Goal: Information Seeking & Learning: Learn about a topic

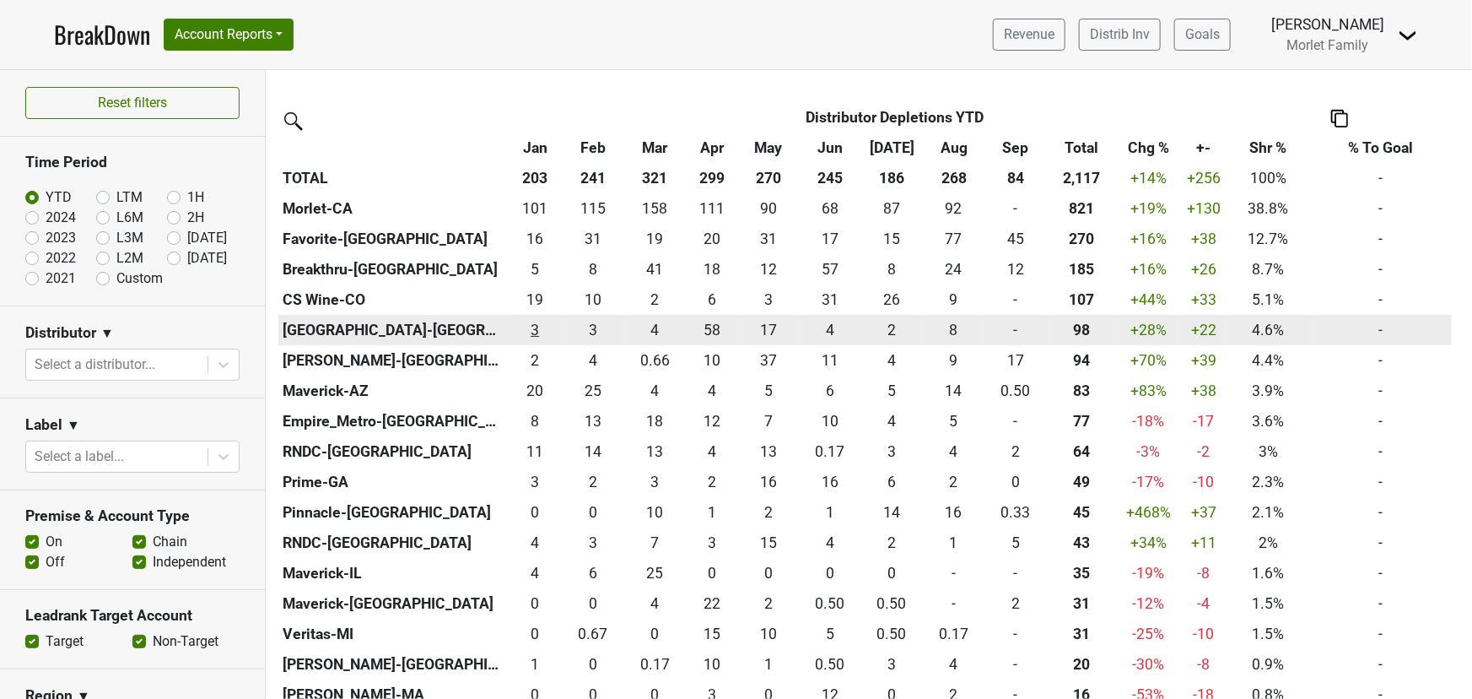
scroll to position [383, 0]
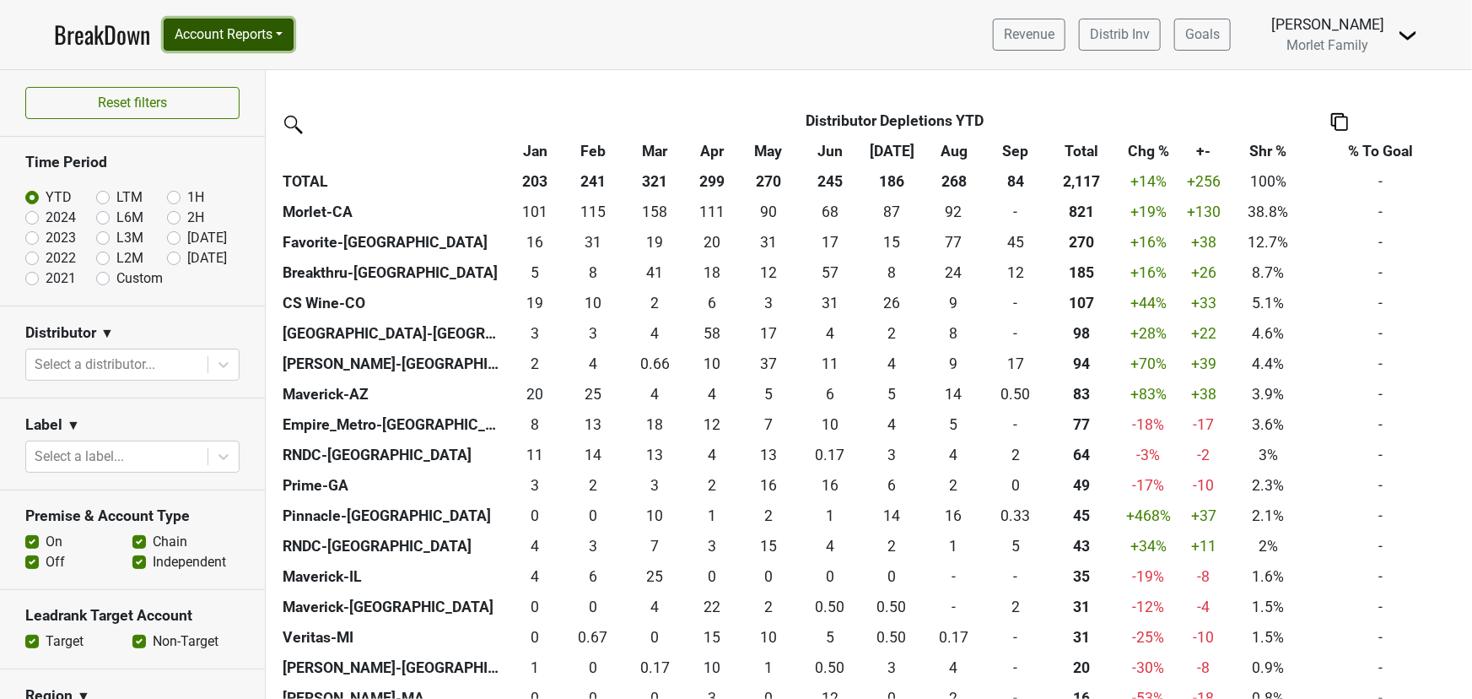
click at [242, 34] on button "Account Reports" at bounding box center [229, 35] width 130 height 32
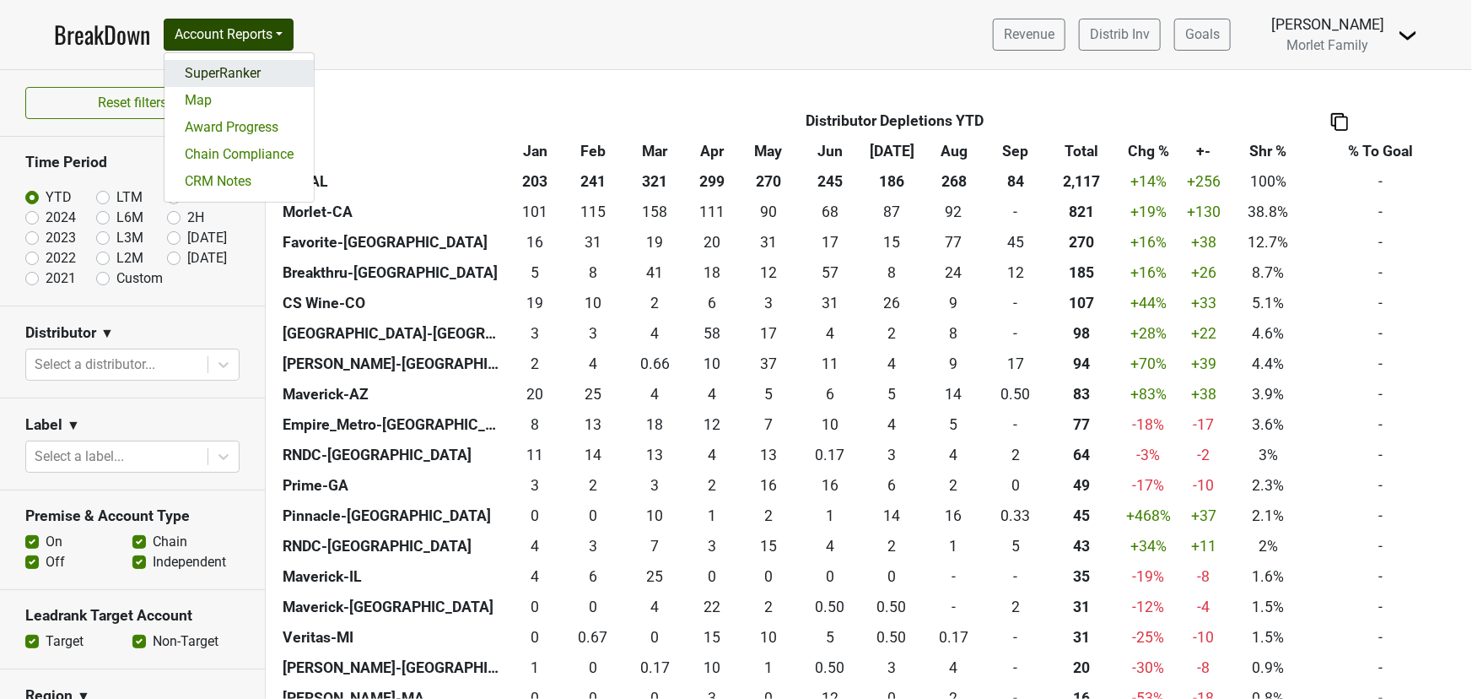
click at [256, 68] on link "SuperRanker" at bounding box center [239, 73] width 149 height 27
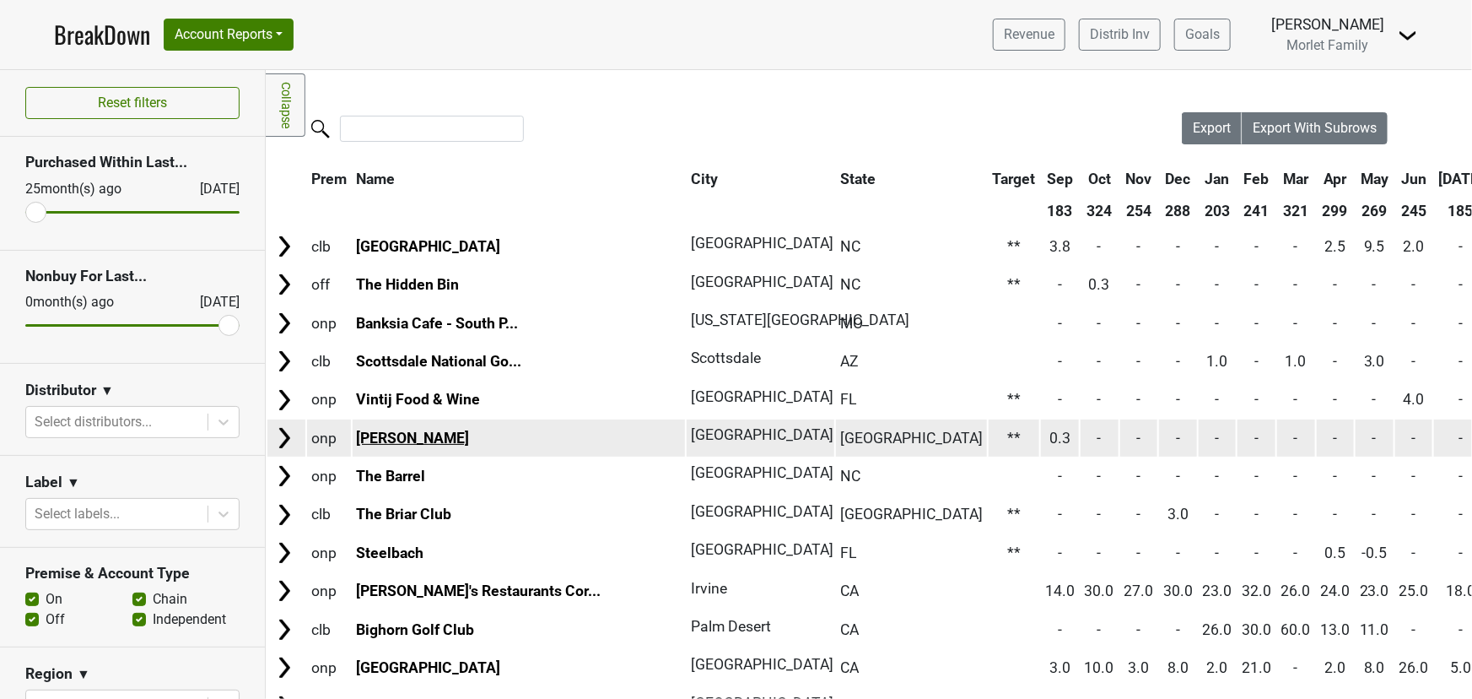
click at [416, 434] on link "Al Biernat's" at bounding box center [412, 438] width 113 height 17
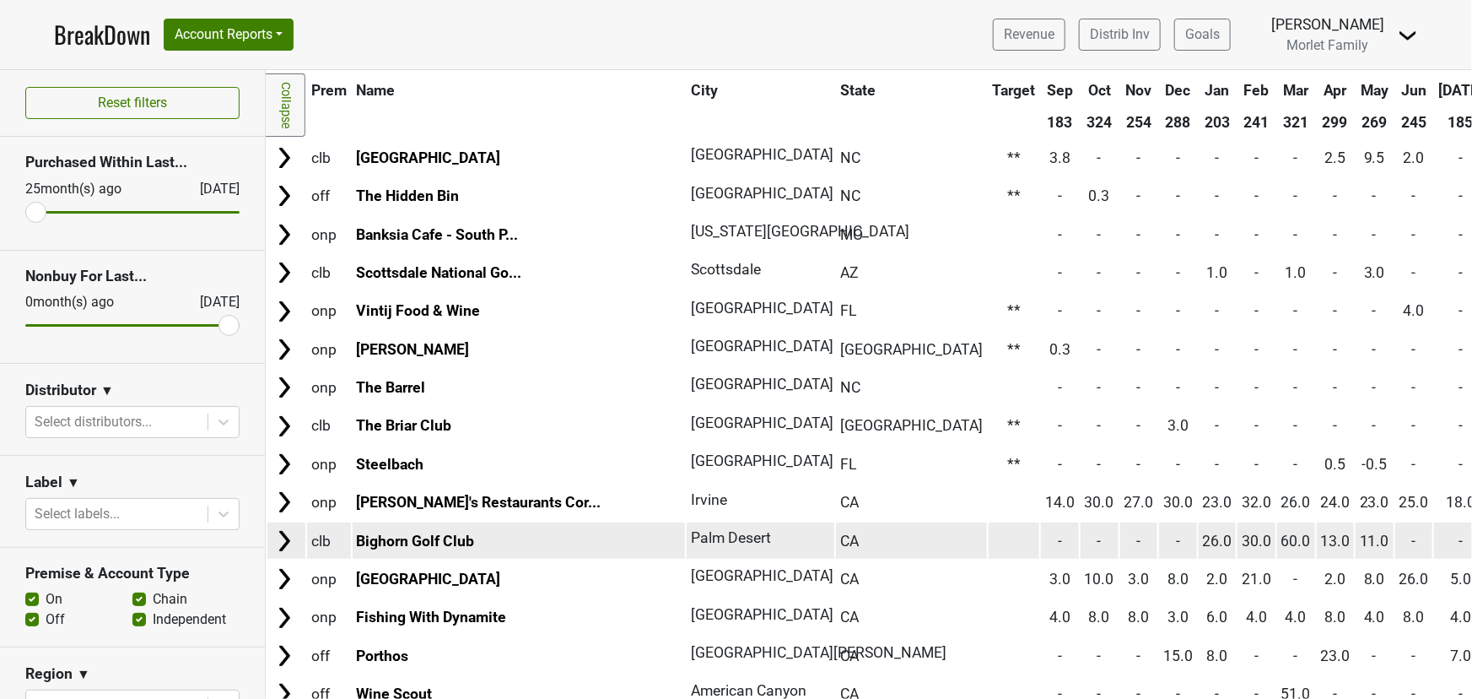
scroll to position [230, 0]
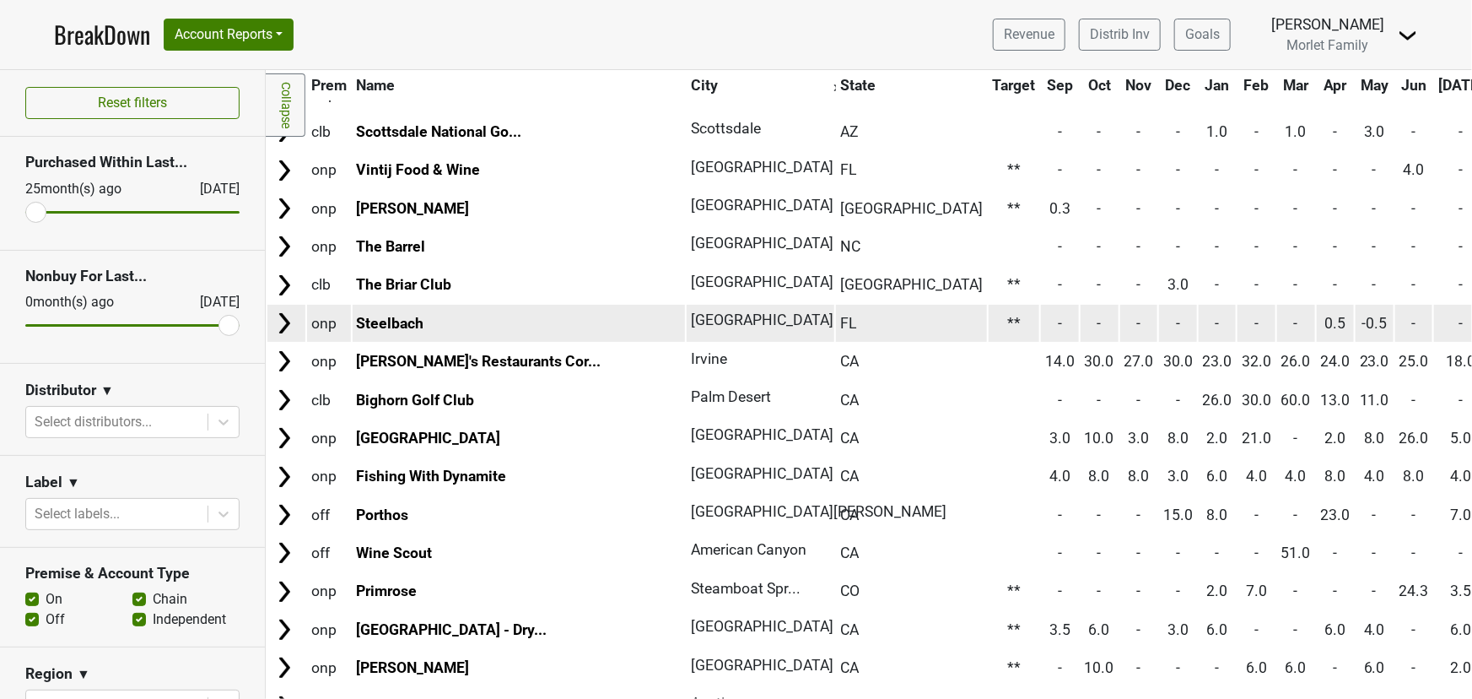
click at [413, 310] on td "Steelbach" at bounding box center [519, 323] width 333 height 36
click at [402, 318] on link "Steelbach" at bounding box center [390, 323] width 68 height 17
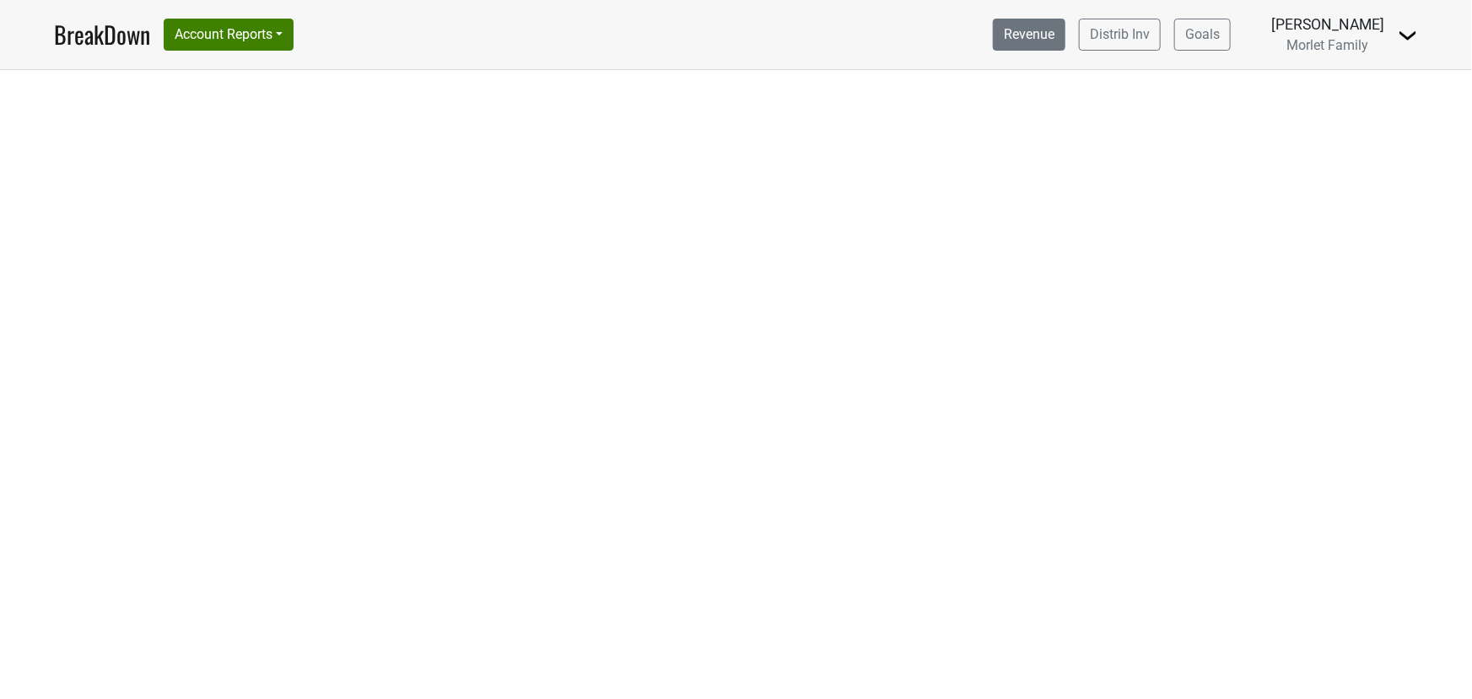
select select "CA"
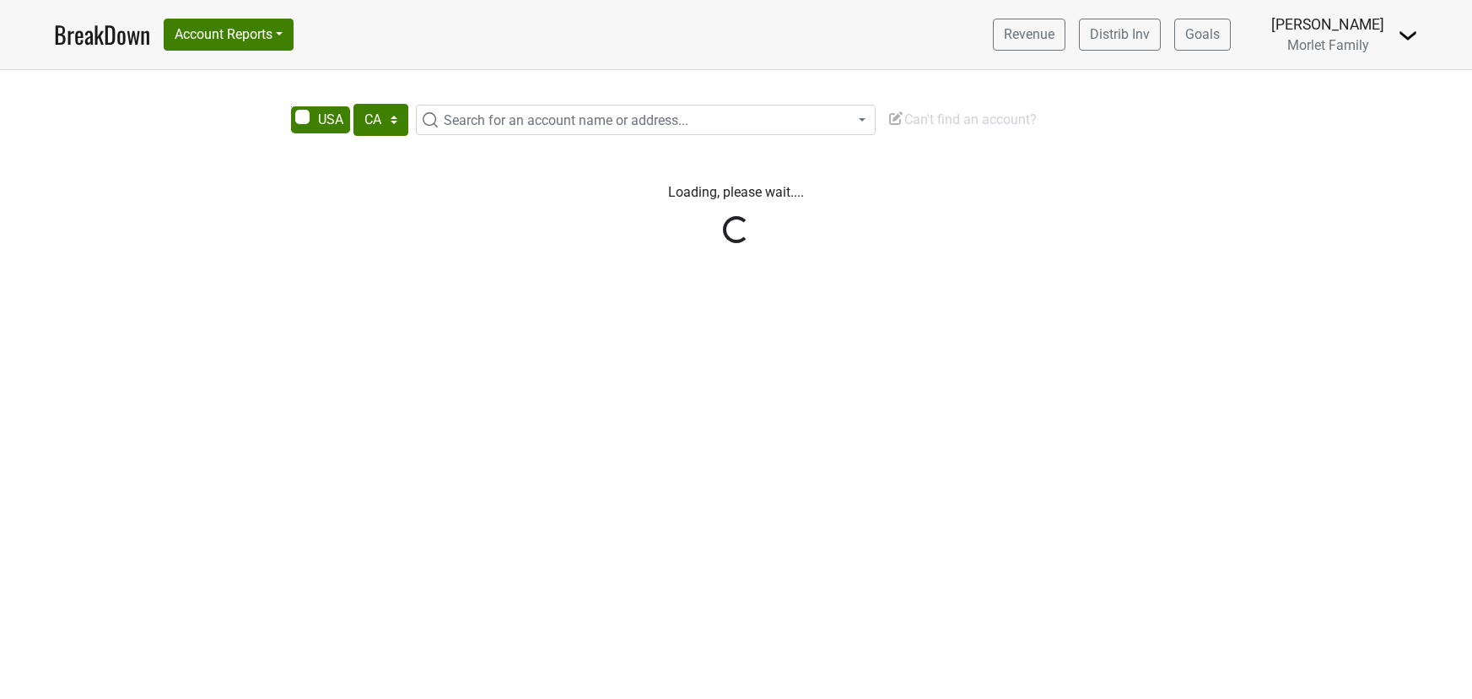
select select "CA"
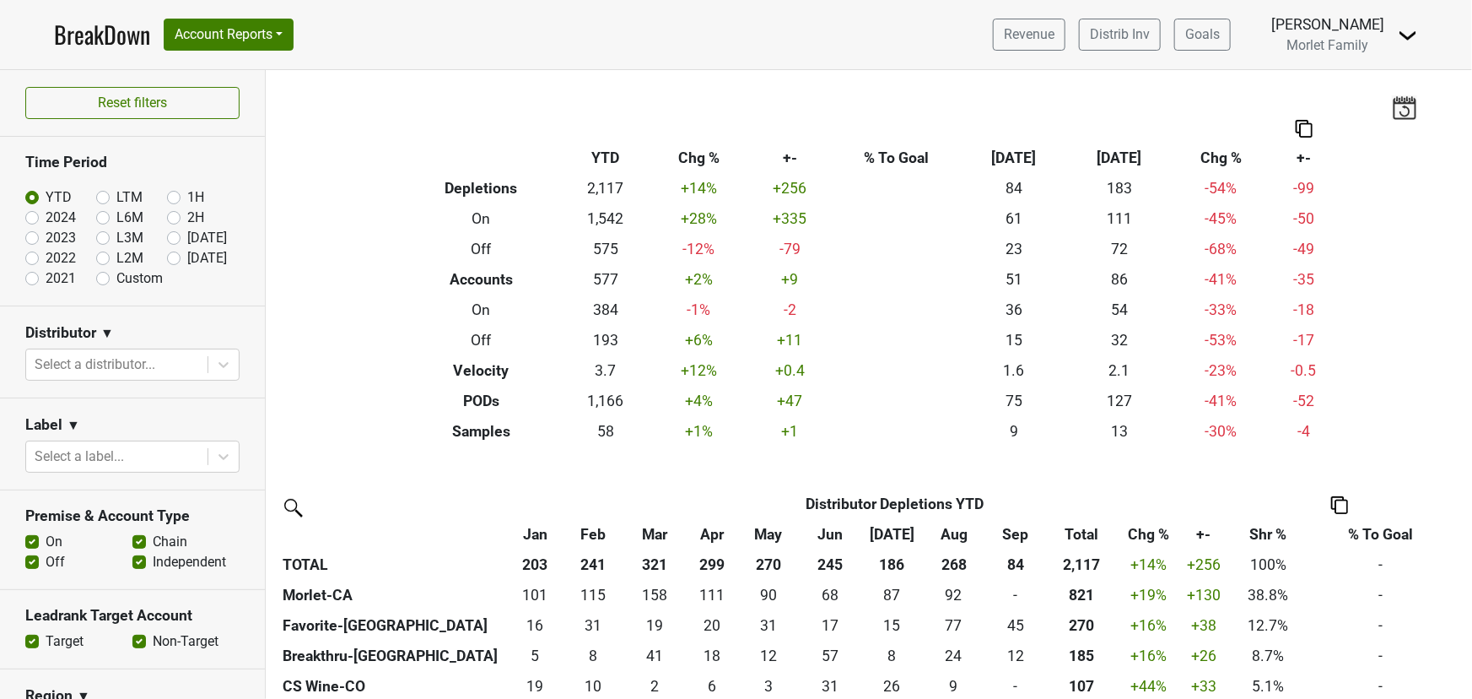
click at [46, 215] on label "2024" at bounding box center [61, 218] width 30 height 20
click at [27, 215] on input "2024" at bounding box center [59, 216] width 68 height 17
radio input "true"
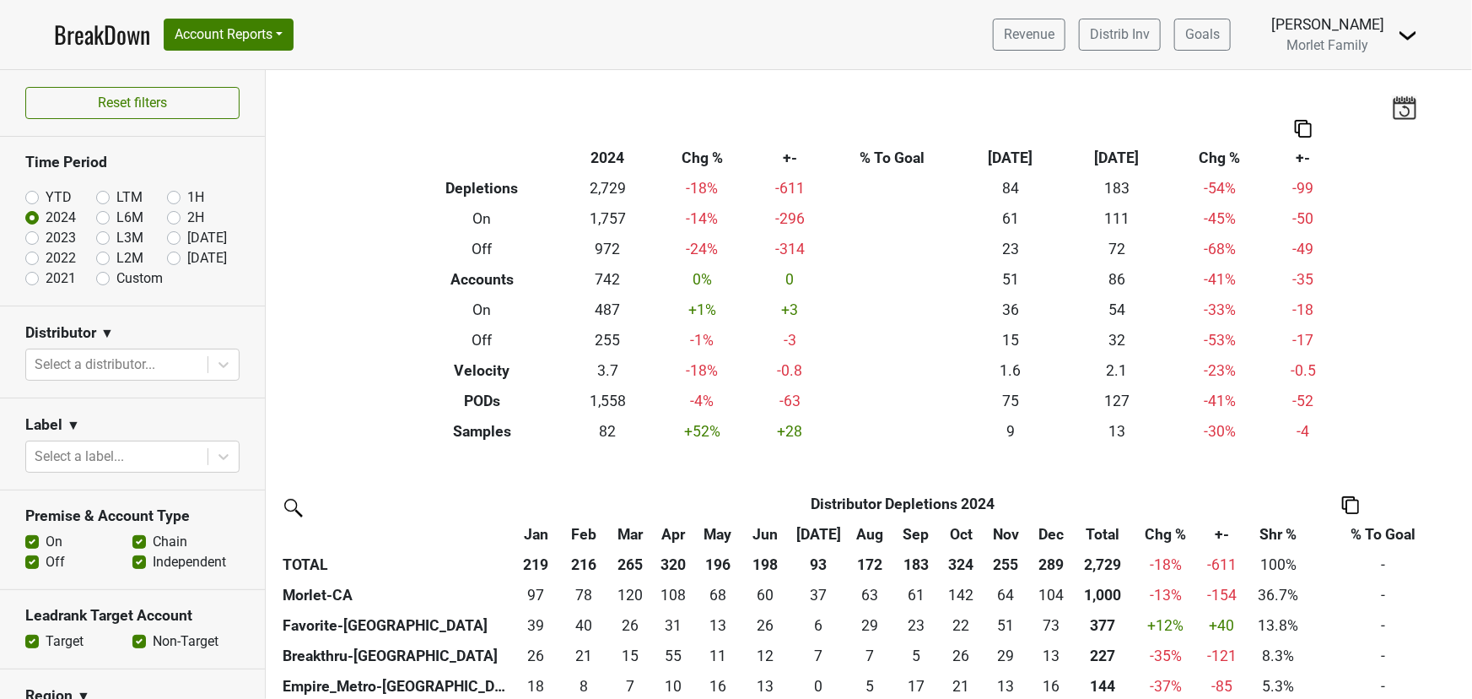
click at [46, 236] on label "2023" at bounding box center [61, 238] width 30 height 20
click at [29, 236] on input "2023" at bounding box center [59, 236] width 68 height 17
radio input "true"
